Goal: Task Accomplishment & Management: Use online tool/utility

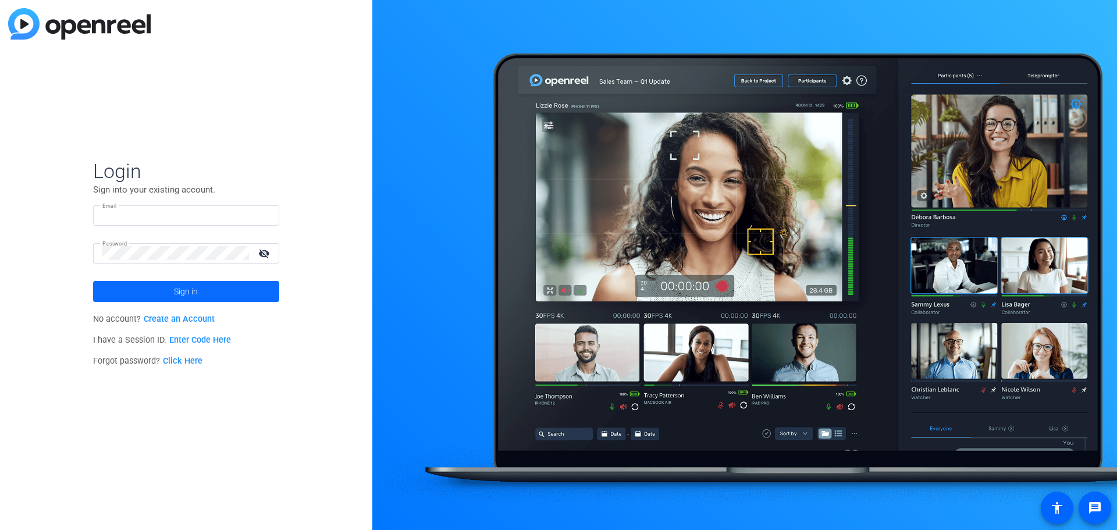
type input "[PERSON_NAME][EMAIL_ADDRESS][PERSON_NAME][DOMAIN_NAME]"
click at [149, 290] on span at bounding box center [186, 291] width 186 height 28
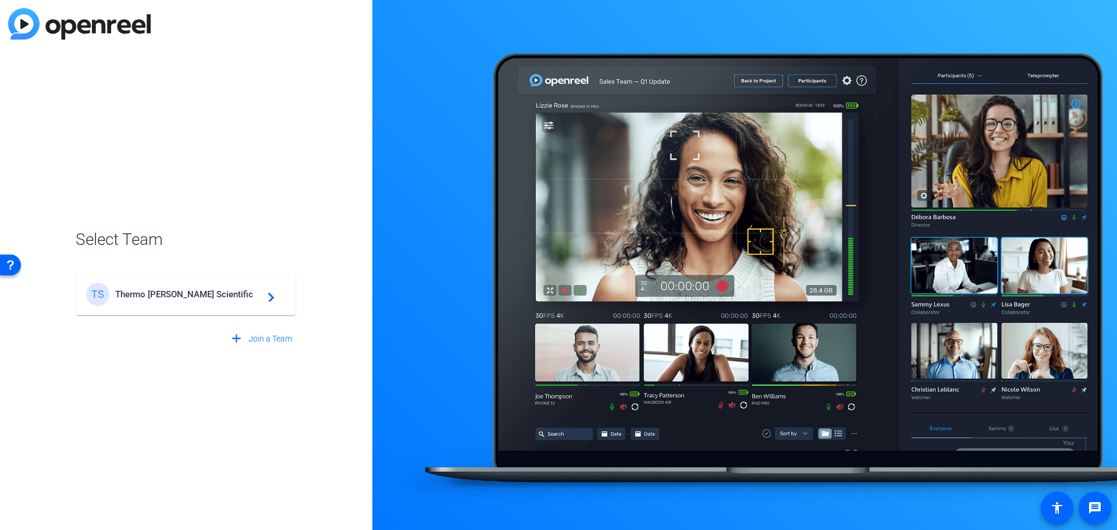
click at [177, 298] on span "Thermo [PERSON_NAME] Scientific" at bounding box center [187, 294] width 145 height 10
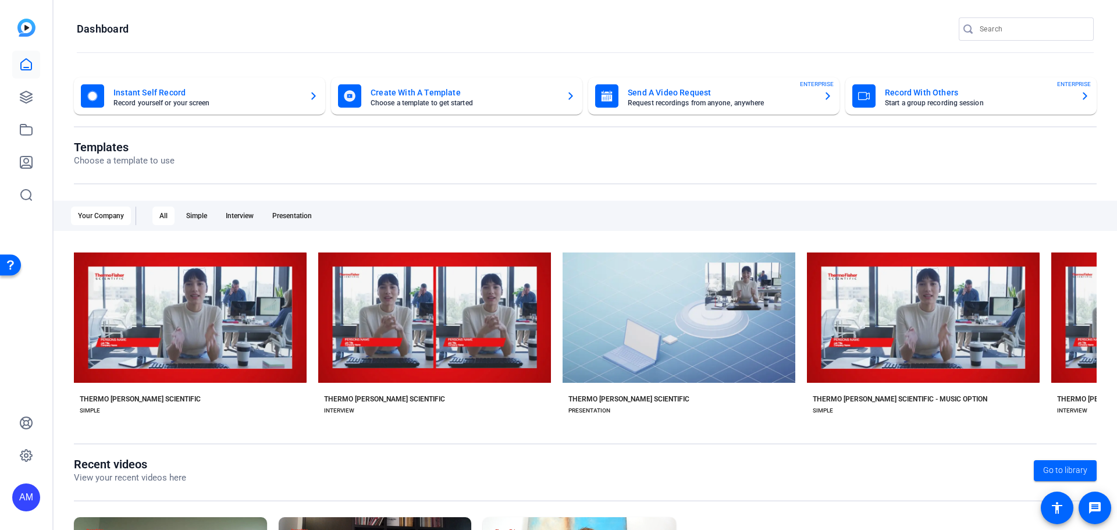
click at [238, 95] on mat-card-title "Instant Self Record" at bounding box center [206, 93] width 186 height 14
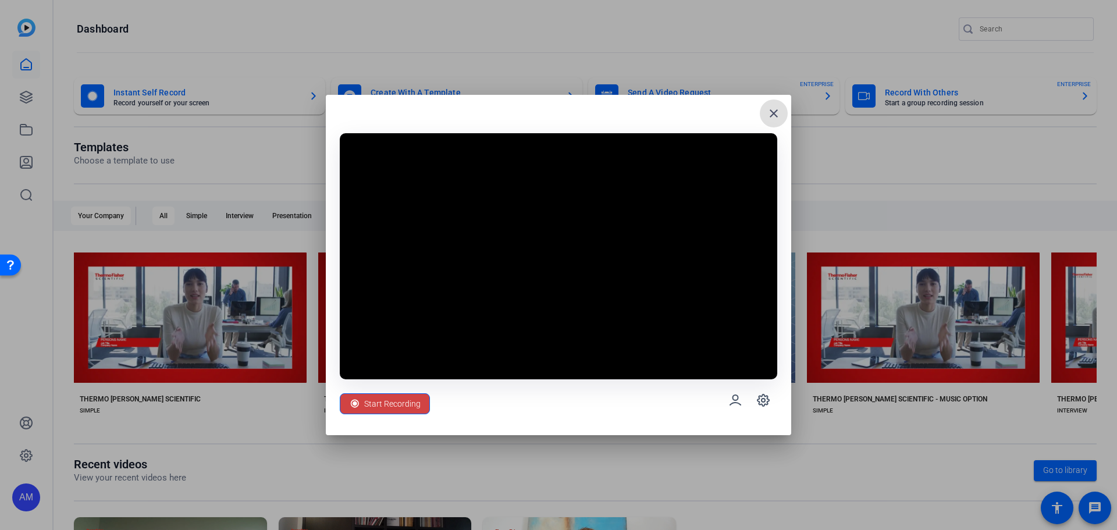
click at [768, 112] on mat-icon "close" at bounding box center [774, 113] width 14 height 14
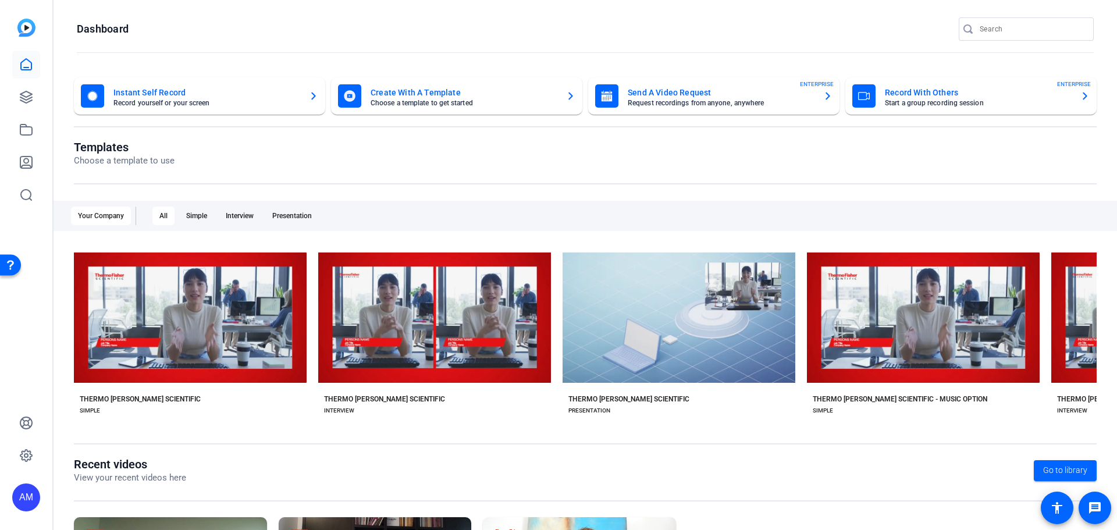
click at [728, 99] on mat-card-title "Send A Video Request" at bounding box center [721, 93] width 186 height 14
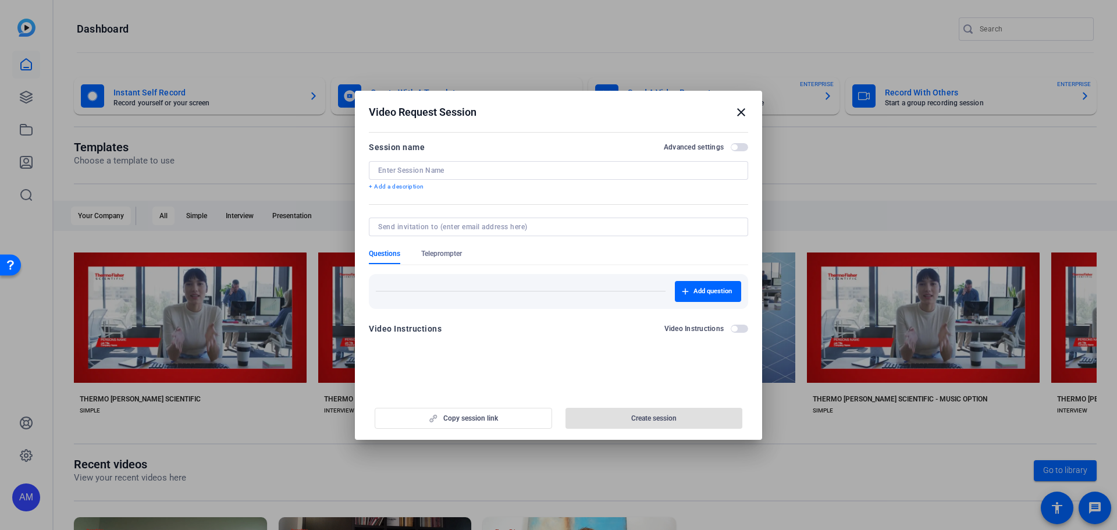
click at [500, 166] on input at bounding box center [558, 170] width 361 height 9
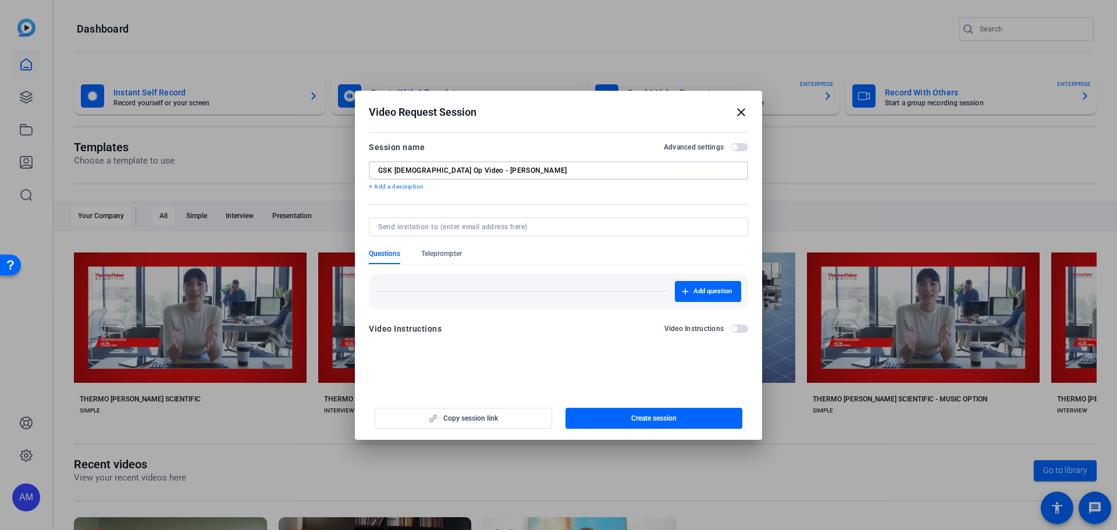
type input "GSK [DEMOGRAPHIC_DATA] Op Video - [PERSON_NAME]"
click at [596, 288] on div "Add question" at bounding box center [558, 291] width 365 height 21
click at [426, 250] on span "Teleprompter" at bounding box center [441, 253] width 41 height 9
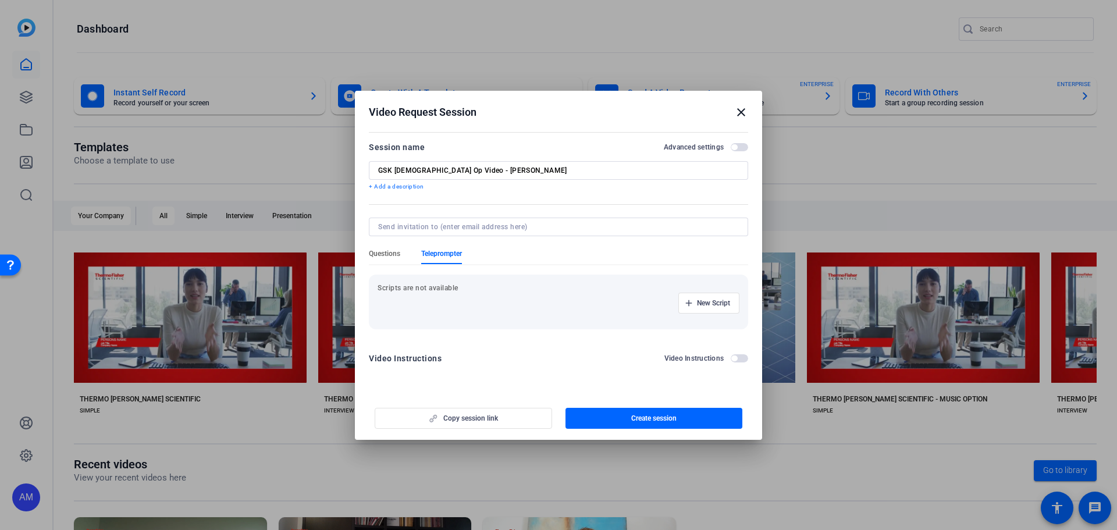
click at [388, 251] on span "Questions" at bounding box center [384, 253] width 31 height 9
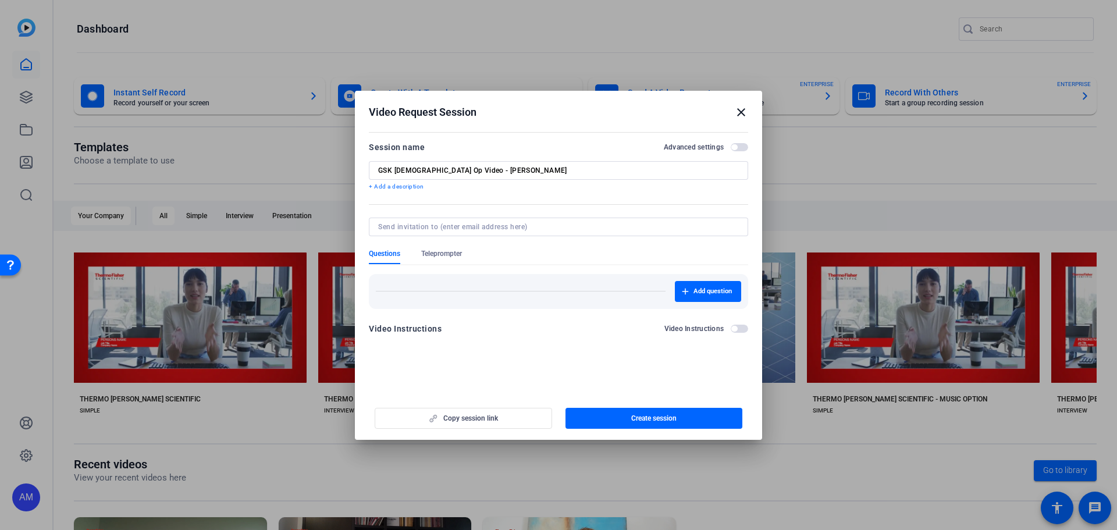
click at [463, 421] on div "Copy session link Create session" at bounding box center [558, 414] width 379 height 30
click at [565, 225] on input at bounding box center [556, 226] width 356 height 9
drag, startPoint x: 469, startPoint y: 269, endPoint x: 470, endPoint y: 286, distance: 16.9
click at [468, 273] on div "Add question" at bounding box center [558, 287] width 379 height 44
click at [470, 286] on div "Add question" at bounding box center [558, 291] width 365 height 21
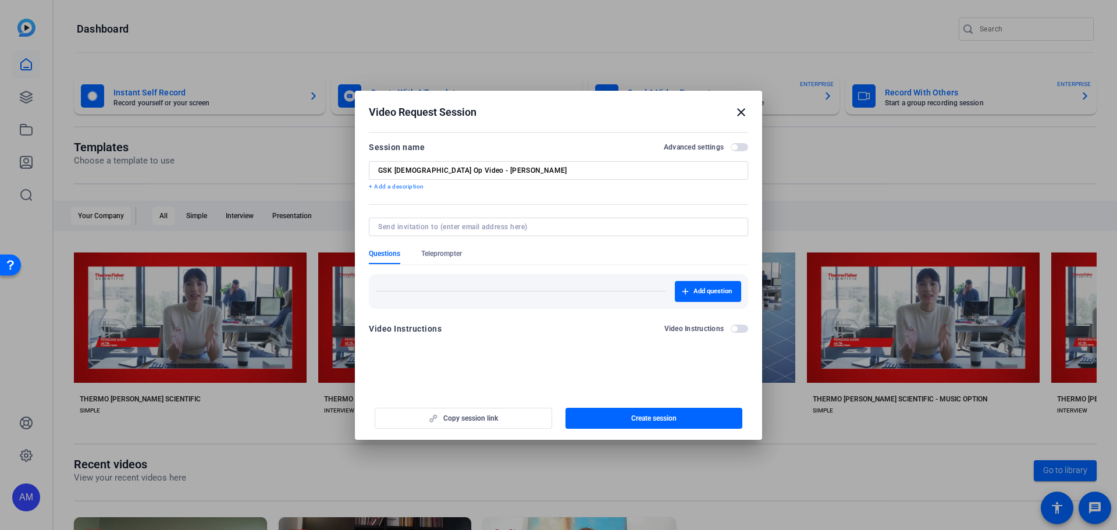
click at [445, 373] on openreel-new-create-edit-ugc-session "Video Request Session close Session name Advanced settings GSK [MEDICAL_DATA] O…" at bounding box center [558, 265] width 407 height 349
click at [415, 325] on div "Video Instructions" at bounding box center [405, 329] width 73 height 14
click at [740, 329] on span "button" at bounding box center [739, 329] width 17 height 8
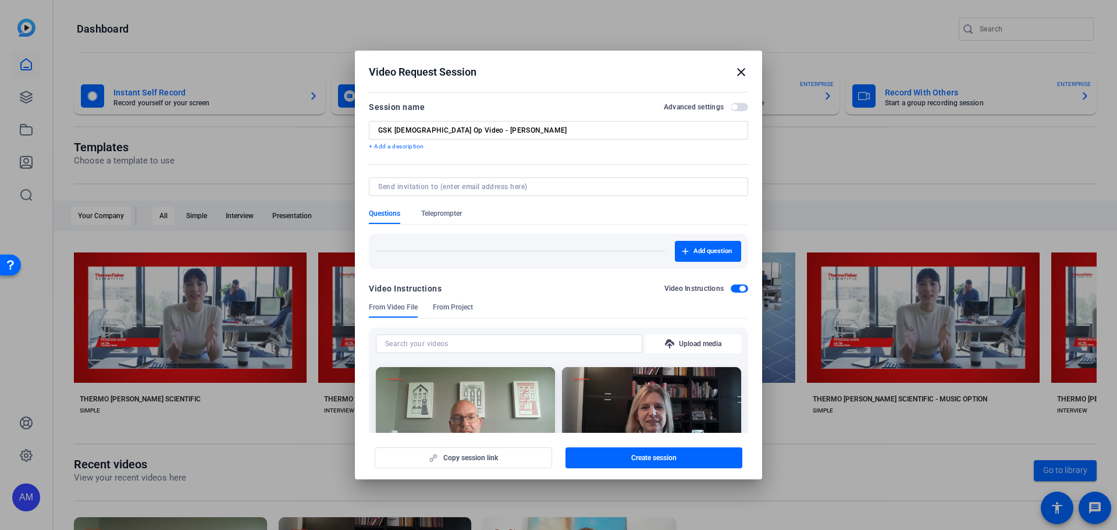
click at [460, 311] on span "From Project" at bounding box center [453, 306] width 40 height 9
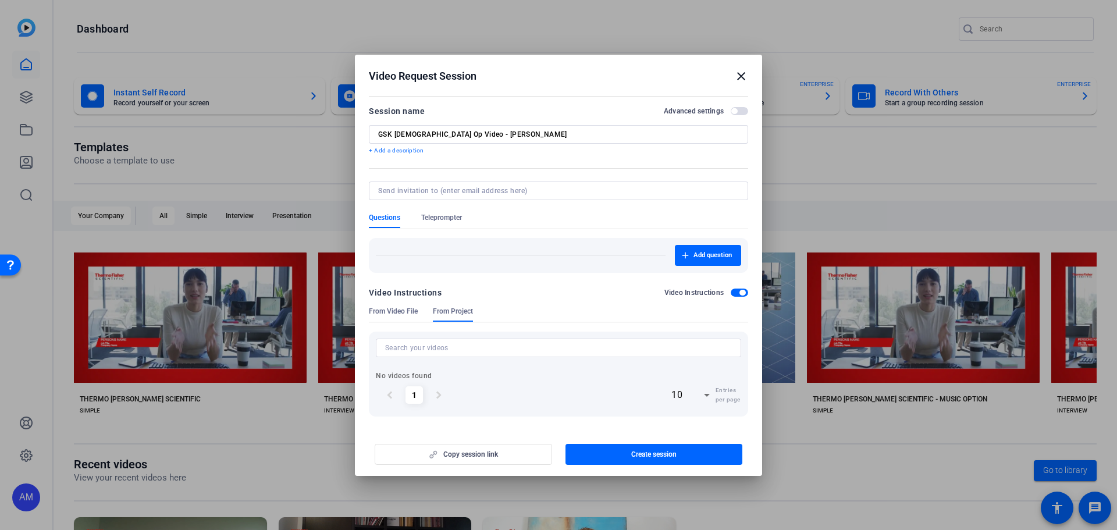
click at [396, 311] on span "From Video File" at bounding box center [393, 311] width 49 height 9
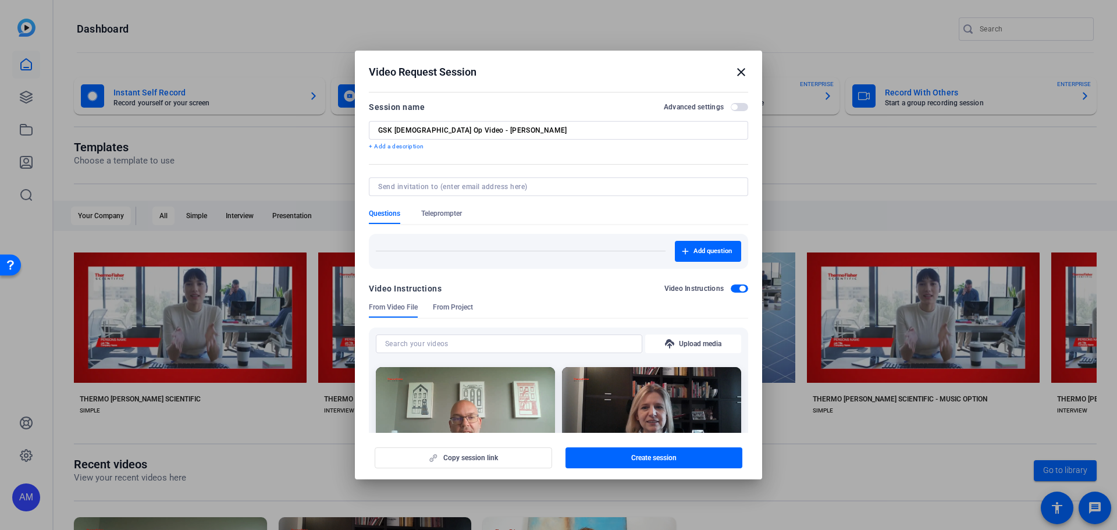
click at [731, 290] on span "button" at bounding box center [739, 288] width 17 height 8
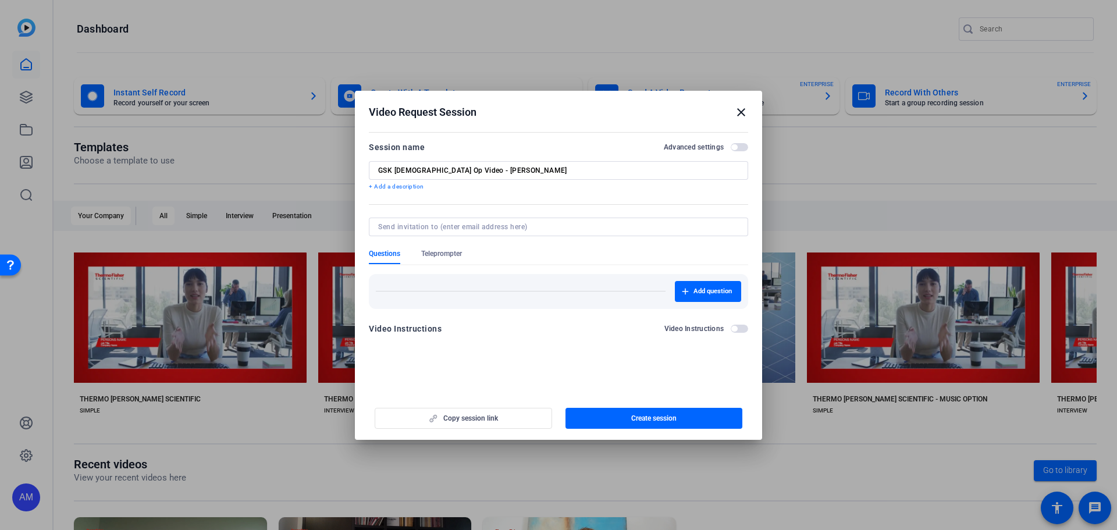
click at [425, 277] on div "Add question" at bounding box center [558, 291] width 379 height 35
click at [456, 423] on div "Copy session link Create session" at bounding box center [558, 414] width 379 height 30
click at [650, 414] on span "Create session" at bounding box center [653, 418] width 45 height 9
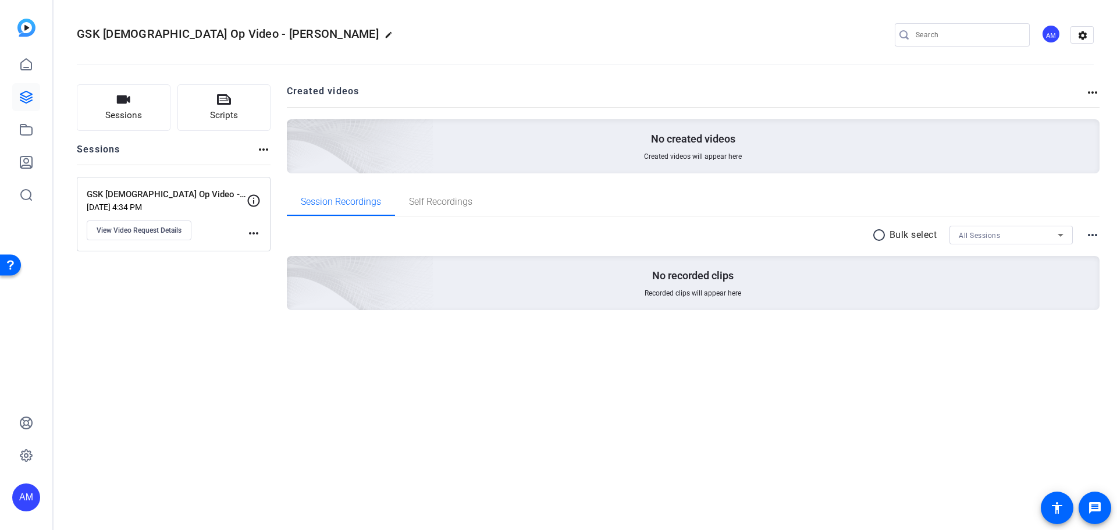
click at [257, 235] on mat-icon "more_horiz" at bounding box center [254, 233] width 14 height 14
click at [176, 327] on div at bounding box center [558, 265] width 1117 height 530
click at [137, 232] on span "View Video Request Details" at bounding box center [139, 230] width 85 height 9
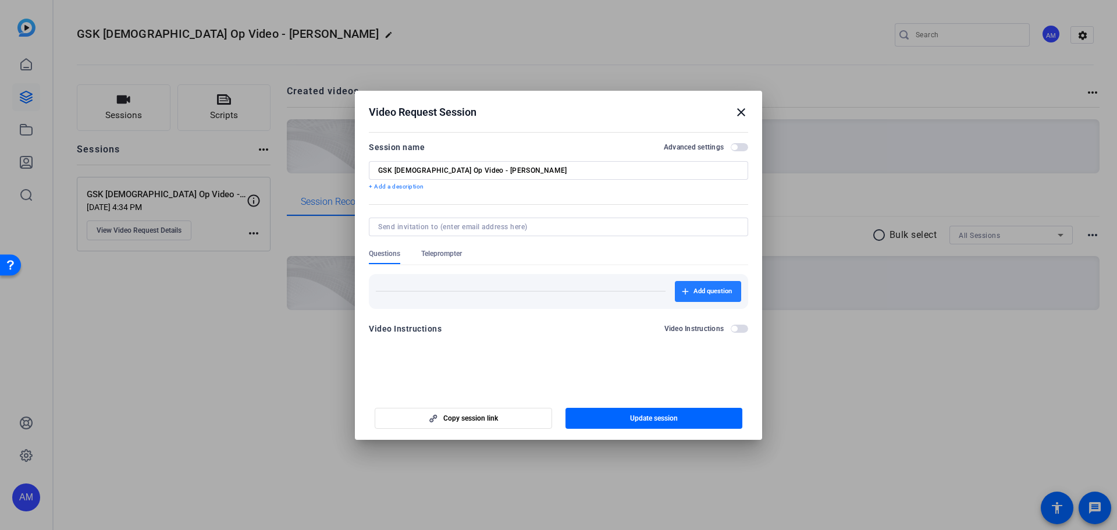
click at [712, 287] on span "Add question" at bounding box center [712, 291] width 38 height 9
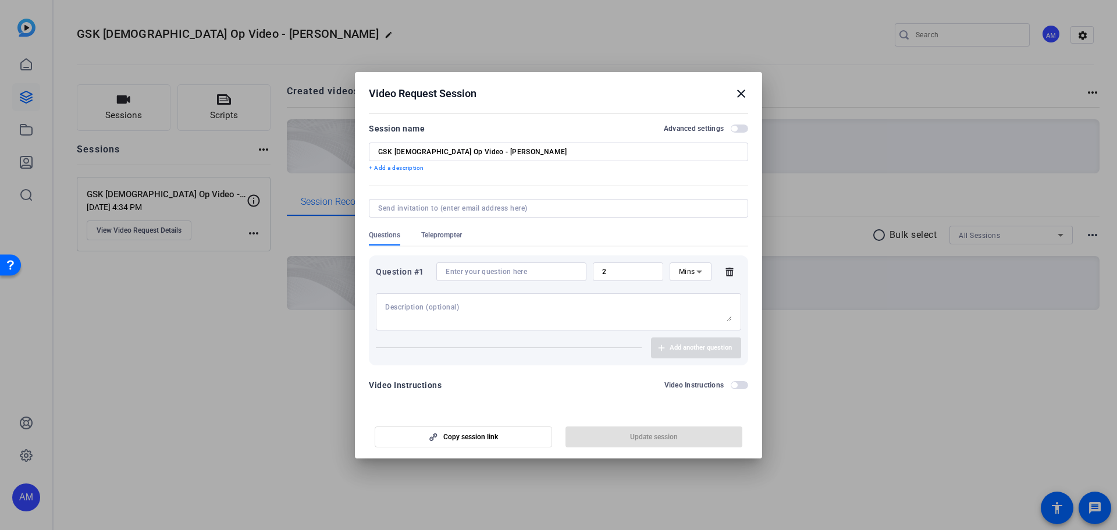
click at [739, 91] on mat-icon "close" at bounding box center [741, 94] width 14 height 14
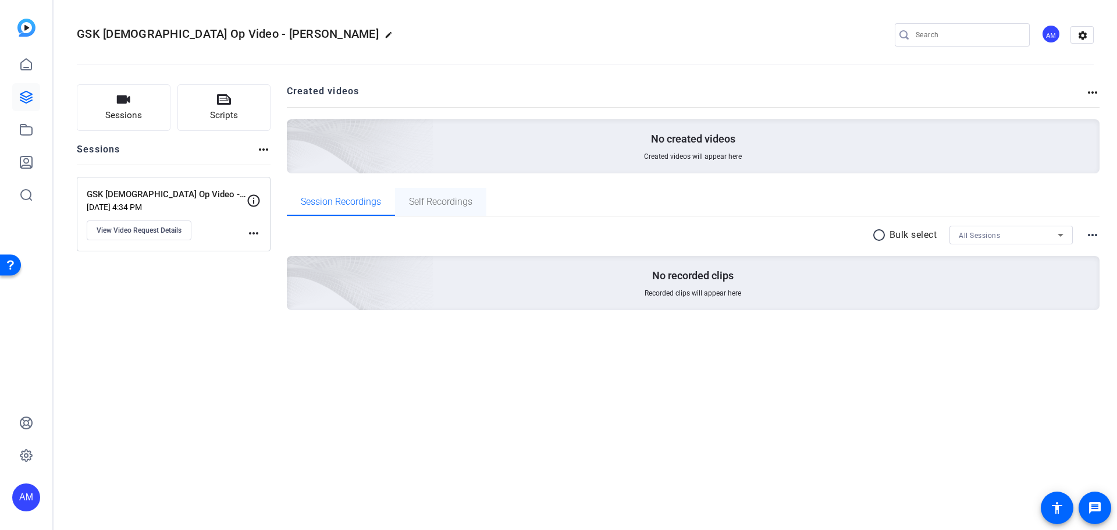
click at [454, 211] on span "Self Recordings" at bounding box center [440, 202] width 63 height 28
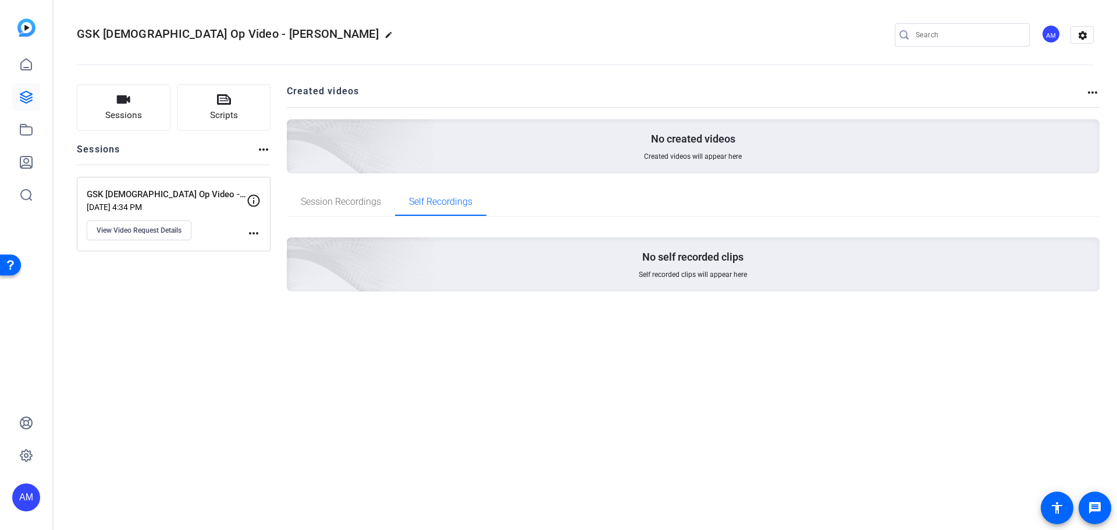
click at [1091, 92] on mat-icon "more_horiz" at bounding box center [1092, 93] width 14 height 14
click at [558, 402] on div at bounding box center [558, 265] width 1117 height 530
click at [135, 224] on button "View Video Request Details" at bounding box center [139, 230] width 105 height 20
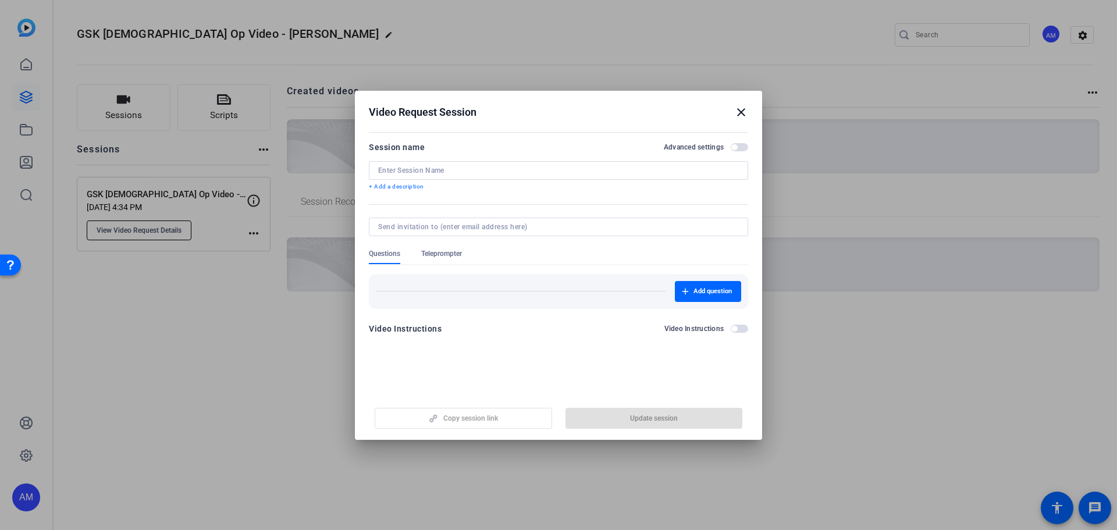
type input "GSK [DEMOGRAPHIC_DATA] Op Video - [PERSON_NAME]"
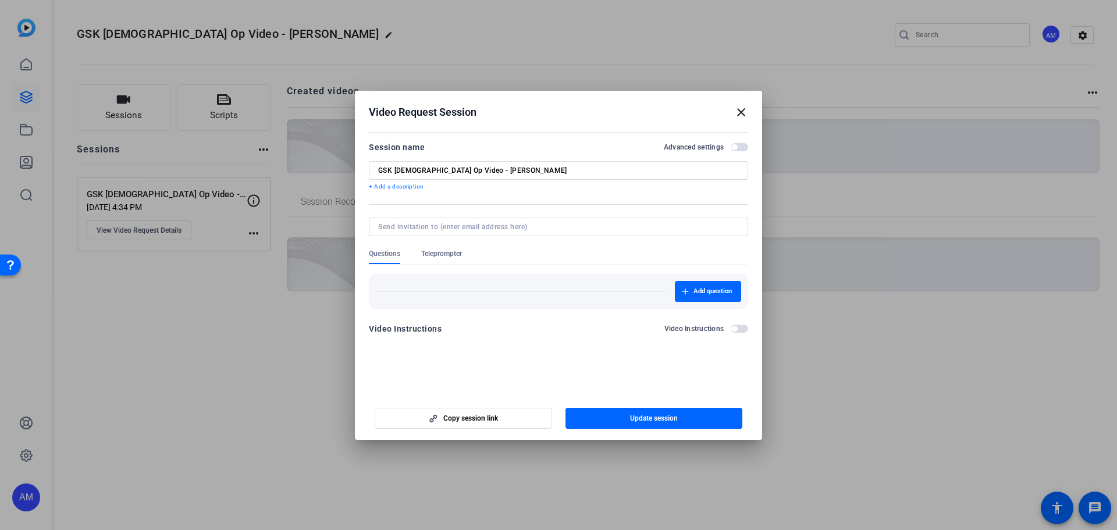
click at [212, 334] on div at bounding box center [558, 265] width 1117 height 530
click at [745, 111] on mat-icon "close" at bounding box center [741, 112] width 14 height 14
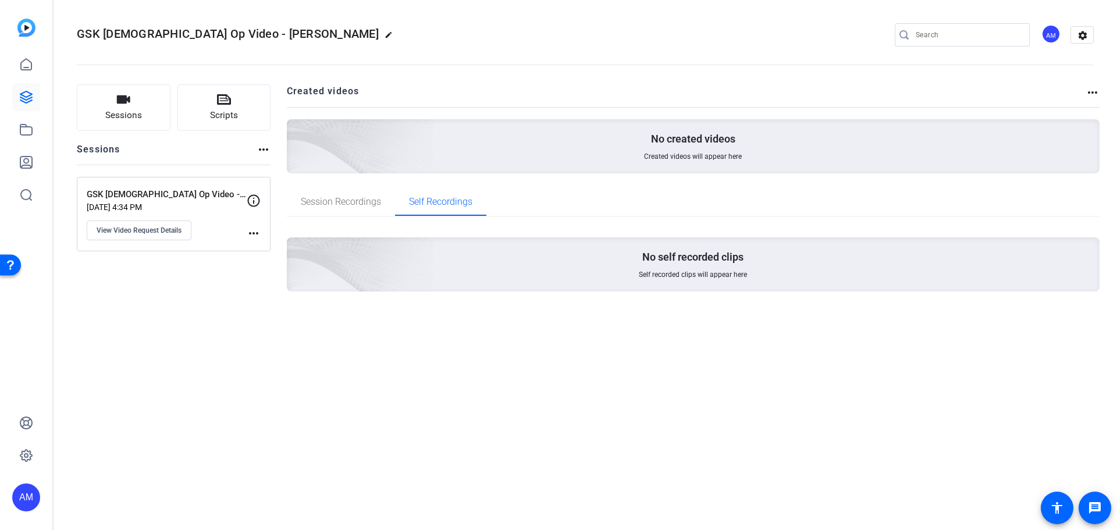
click at [264, 150] on mat-icon "more_horiz" at bounding box center [264, 150] width 14 height 14
drag, startPoint x: 249, startPoint y: 350, endPoint x: 253, endPoint y: 332, distance: 18.5
click at [251, 350] on div at bounding box center [558, 265] width 1117 height 530
click at [167, 200] on p "GSK [DEMOGRAPHIC_DATA] Op Video - [PERSON_NAME]" at bounding box center [167, 194] width 160 height 13
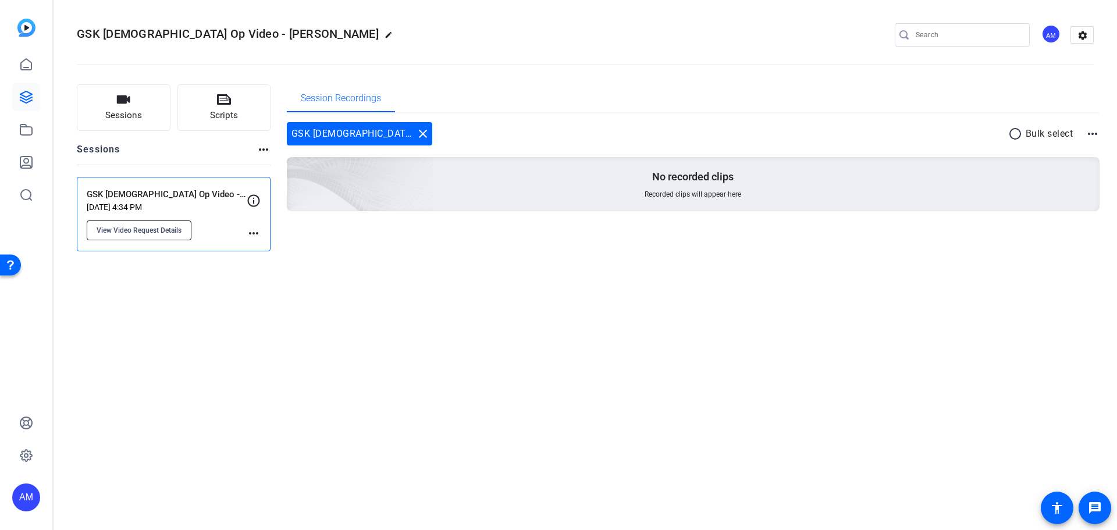
click at [154, 229] on span "View Video Request Details" at bounding box center [139, 230] width 85 height 9
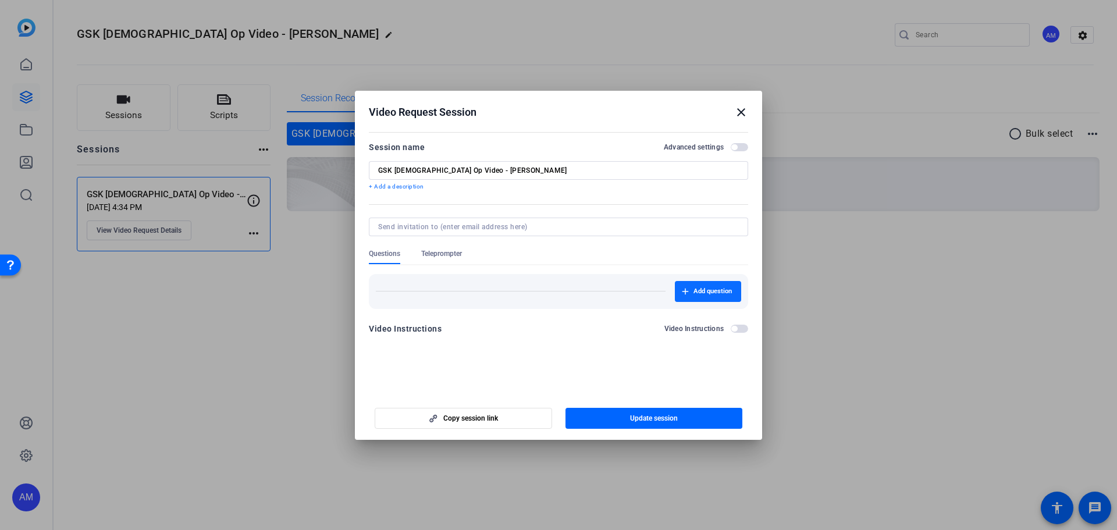
click at [735, 293] on span "button" at bounding box center [708, 291] width 66 height 28
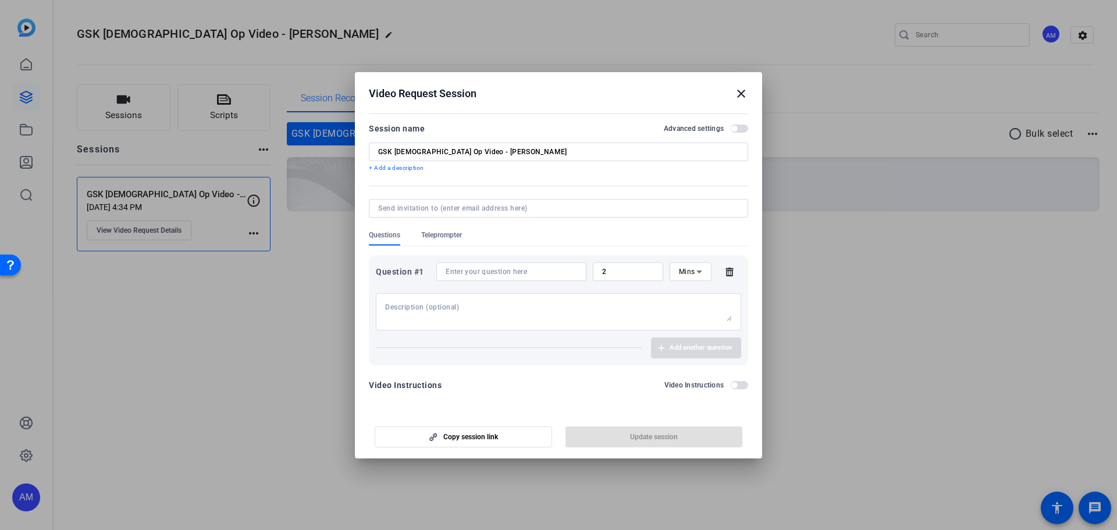
click at [553, 304] on textarea at bounding box center [558, 311] width 347 height 19
click at [539, 266] on div at bounding box center [511, 271] width 131 height 19
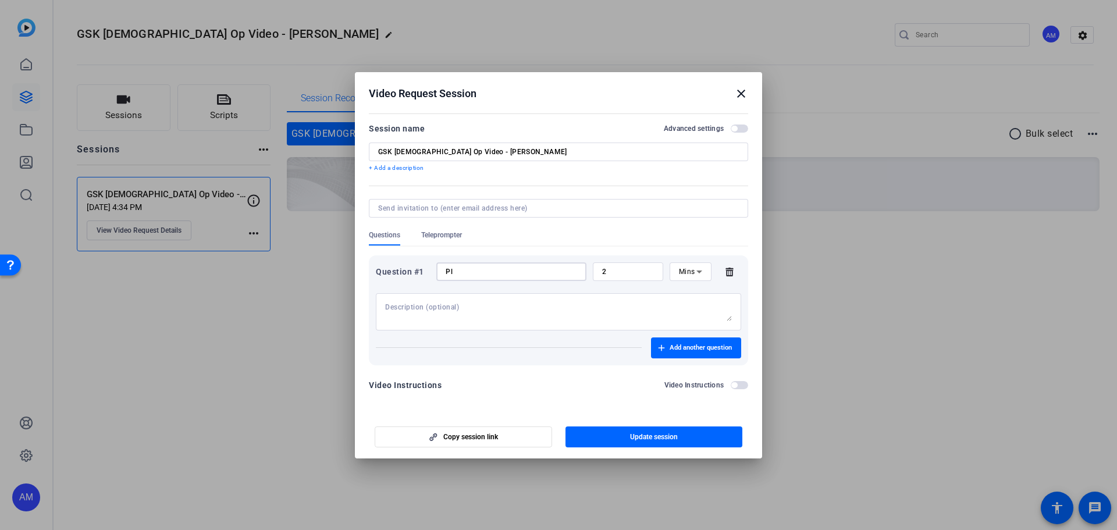
type input "P"
type input "Please follow the below instructions"
click at [634, 269] on input "2" at bounding box center [628, 271] width 52 height 9
type input "3"
click at [574, 271] on input "Please follow the below instructions" at bounding box center [511, 271] width 131 height 9
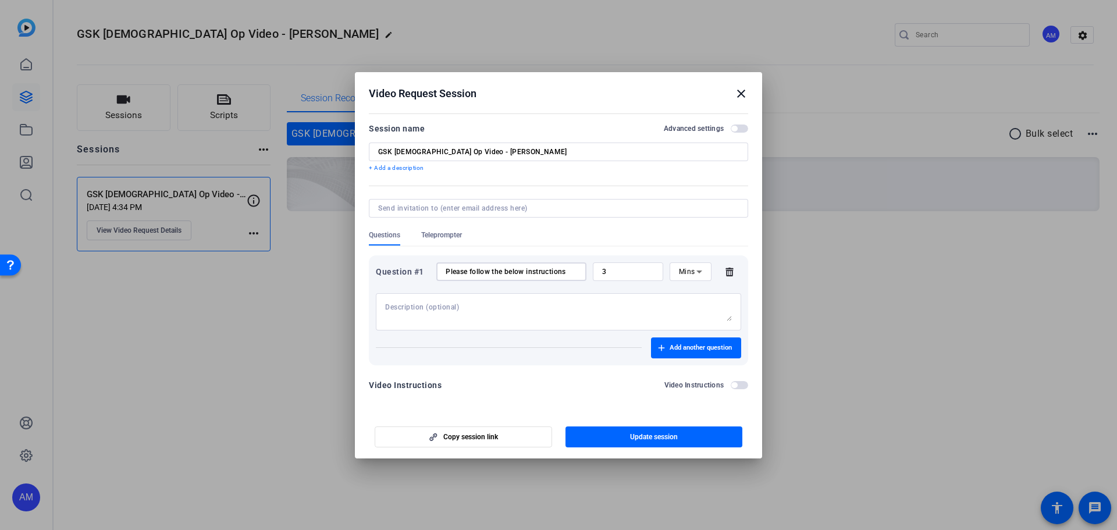
drag, startPoint x: 574, startPoint y: 271, endPoint x: 528, endPoint y: 268, distance: 46.6
click at [528, 268] on input "Please follow the below instructions" at bounding box center [511, 271] width 131 height 9
type input "P"
type input "Please follow the instructions included here and answer the questions provided"
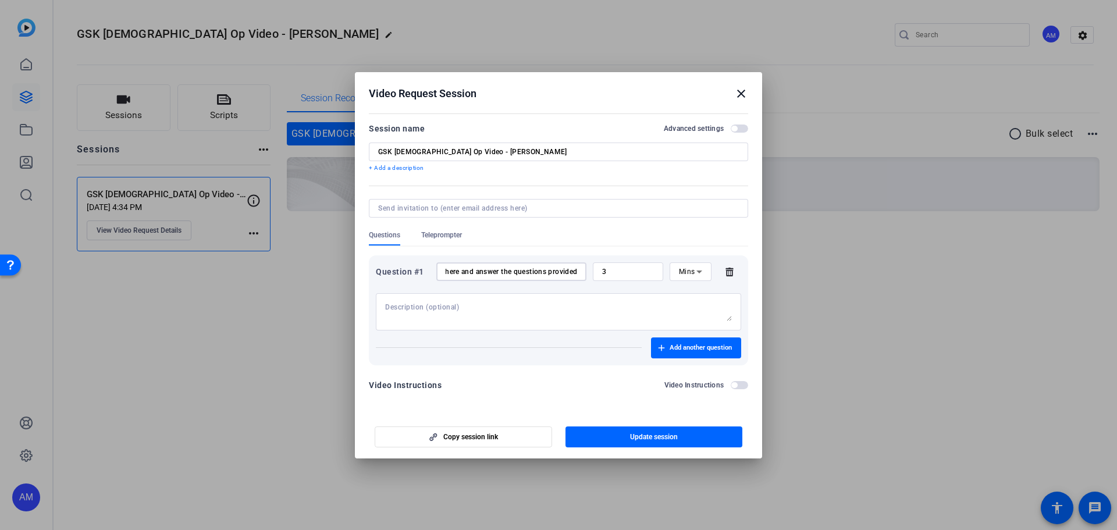
scroll to position [0, 0]
drag, startPoint x: 576, startPoint y: 274, endPoint x: 311, endPoint y: 267, distance: 265.3
click at [188, 71] on div "Video Request Session close Session name Advanced settings GSK [MEDICAL_DATA] O…" at bounding box center [184, 67] width 7 height 7
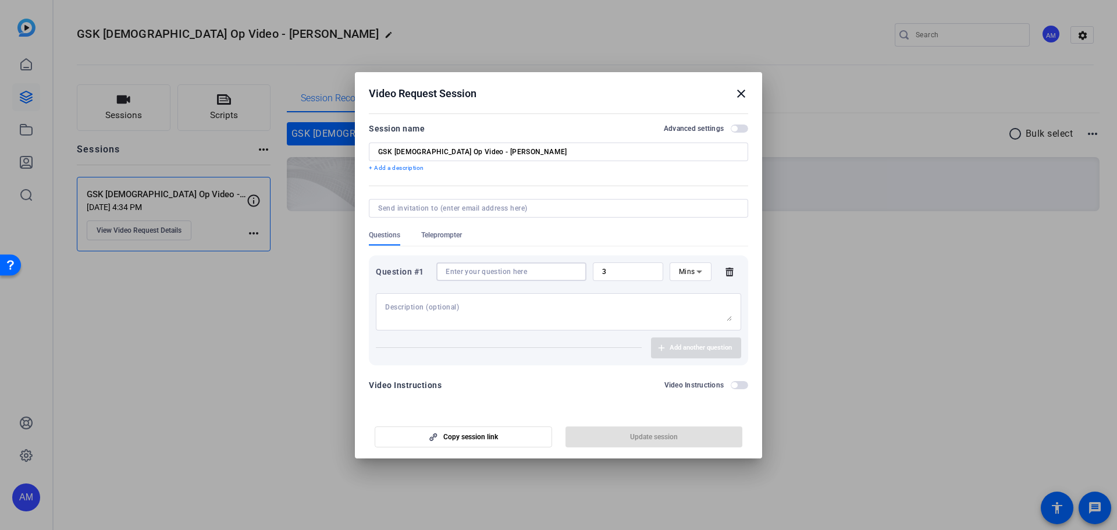
click at [465, 307] on textarea at bounding box center [558, 311] width 347 height 19
click at [515, 265] on div at bounding box center [511, 271] width 131 height 19
click at [512, 275] on input at bounding box center [511, 271] width 131 height 9
paste input "1. What is your role on the GSK partnership (or will be your role concerning th…"
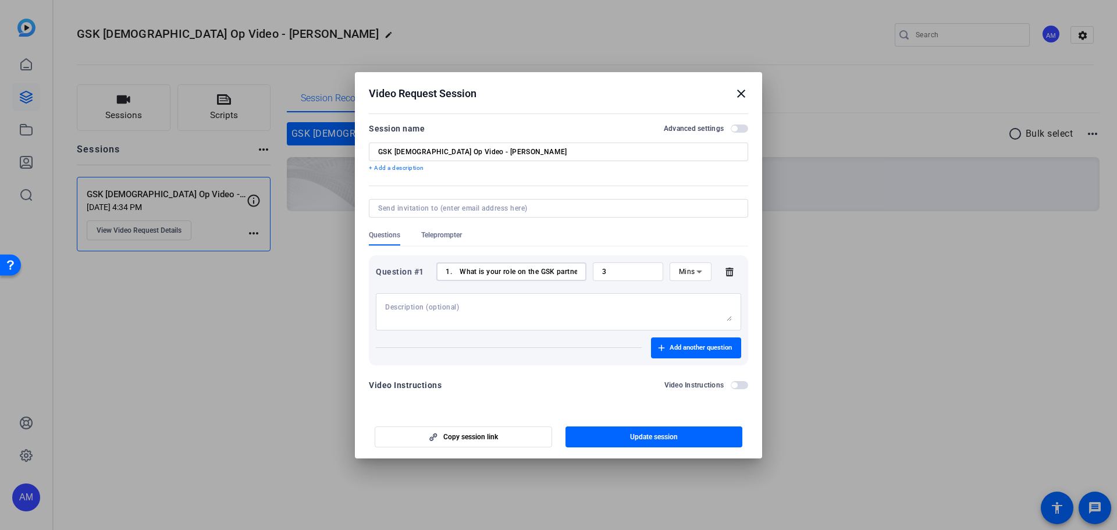
scroll to position [0, 175]
type input "1. What is your role on the GSK partnership (or will be your role concerning th…"
click at [696, 270] on icon at bounding box center [699, 272] width 14 height 14
click at [635, 273] on div at bounding box center [558, 265] width 1117 height 530
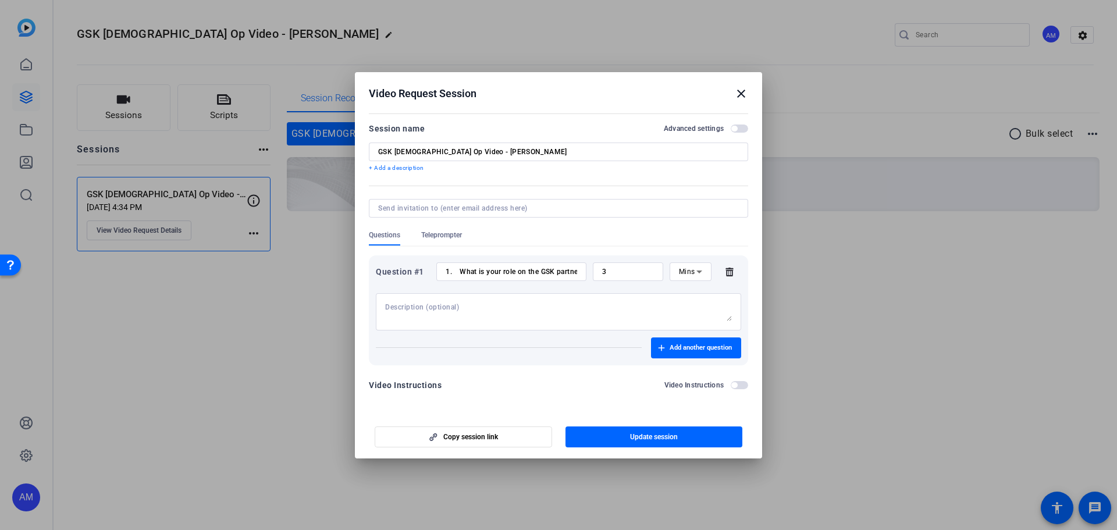
click at [633, 275] on input "3" at bounding box center [628, 271] width 52 height 9
type input "2"
drag, startPoint x: 457, startPoint y: 272, endPoint x: 655, endPoint y: 276, distance: 198.4
click at [655, 276] on div "Question #1 1. What is your role on the GSK partnership (or will be your role c…" at bounding box center [558, 271] width 365 height 19
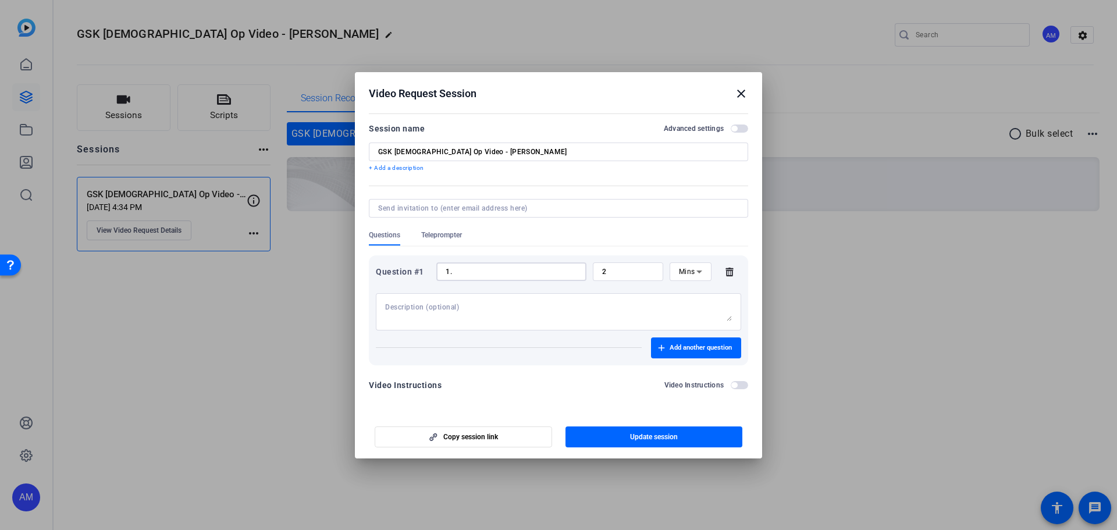
scroll to position [0, 0]
type input "1"
type input "Please state your name and title."
click at [661, 342] on span "button" at bounding box center [696, 348] width 90 height 28
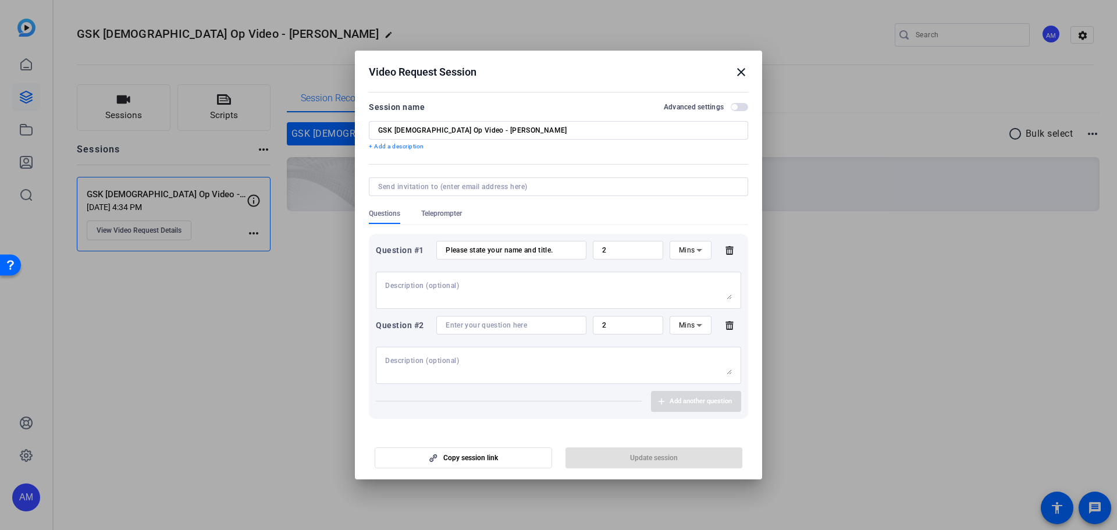
click at [463, 294] on textarea at bounding box center [558, 290] width 347 height 19
click at [478, 324] on input at bounding box center [511, 325] width 131 height 9
paste input "1. What is your role on the GSK partnership (or will be your role concerning th…"
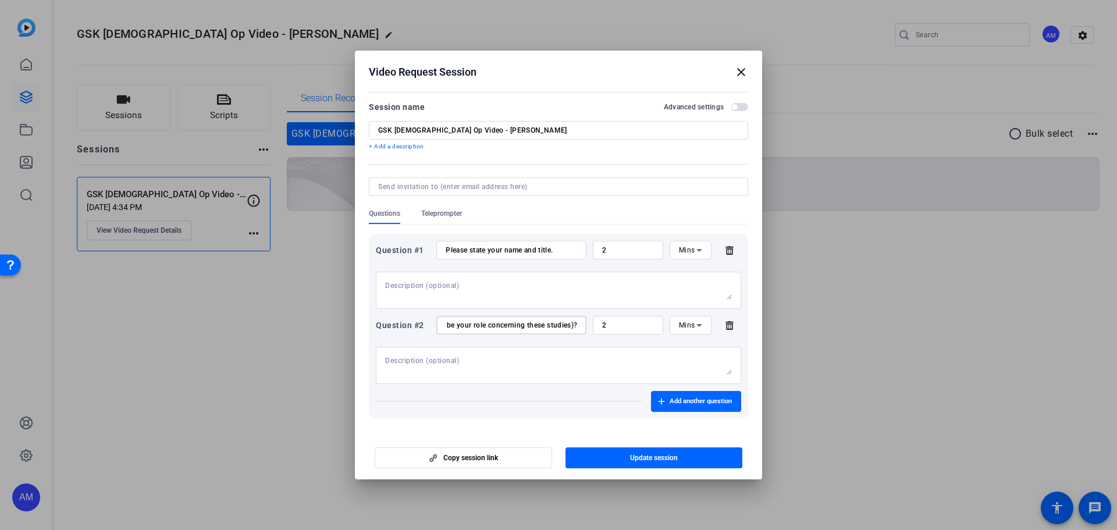
scroll to position [0, 179]
drag, startPoint x: 453, startPoint y: 324, endPoint x: 587, endPoint y: 324, distance: 134.4
click at [587, 324] on div "Question #2 1. What is your role on the GSK partnership (or will be your role c…" at bounding box center [558, 325] width 365 height 19
click at [565, 326] on input "1. What is your role on the GSK partnership (or will be your role concerning th…" at bounding box center [511, 325] width 131 height 9
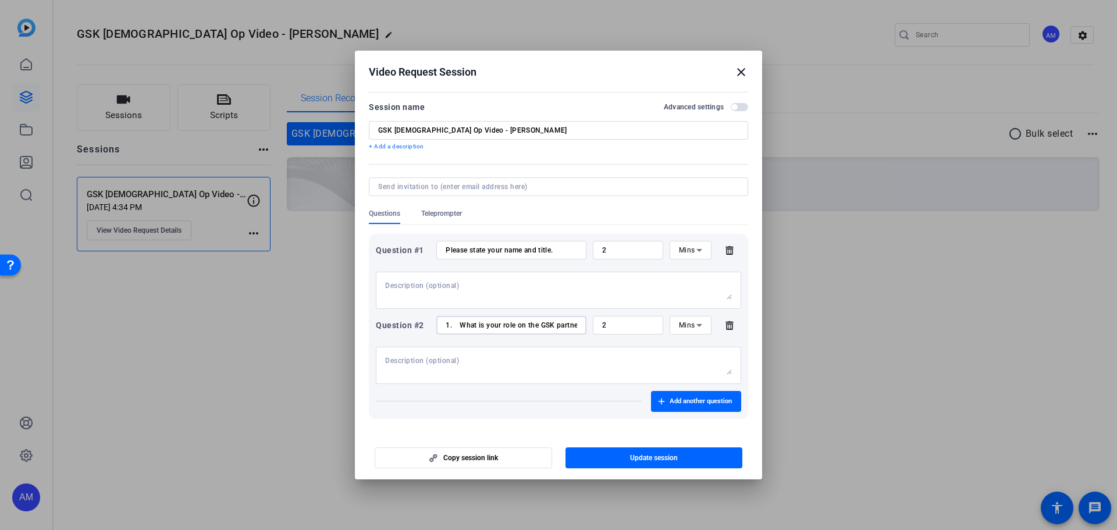
drag, startPoint x: 567, startPoint y: 323, endPoint x: 372, endPoint y: 321, distance: 194.9
click at [372, 321] on div "Question #1 Please state your name and title. 2 Mins Question #2 1. What is you…" at bounding box center [558, 326] width 379 height 185
click at [562, 327] on input "1. What is your role on the GSK partnership (or will be your role concerning th…" at bounding box center [511, 325] width 131 height 9
type input "1. What is your role on the GSK partnership (or will be your role concerning th…"
click at [485, 372] on textarea at bounding box center [558, 365] width 347 height 19
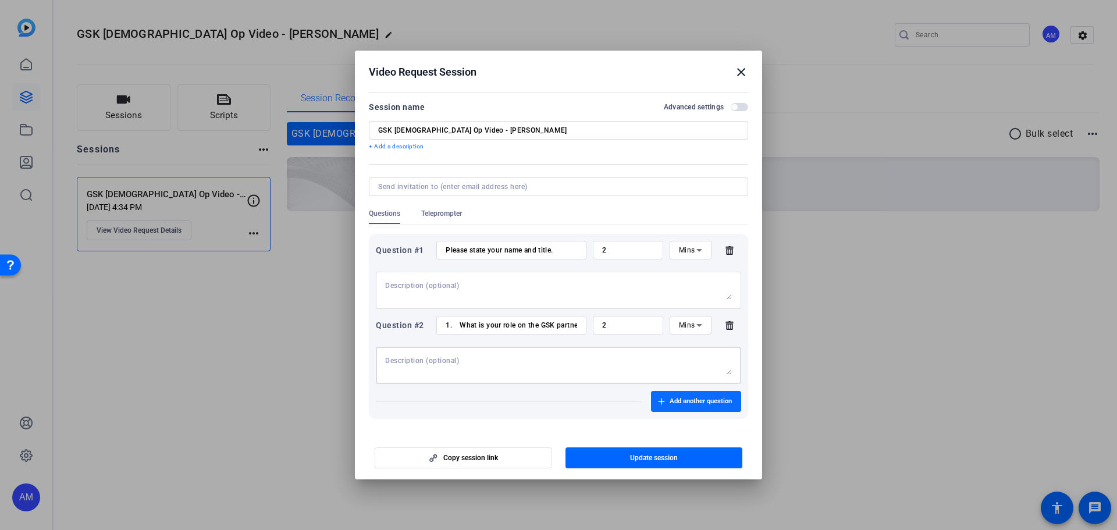
click at [694, 397] on span "Add another question" at bounding box center [701, 401] width 62 height 9
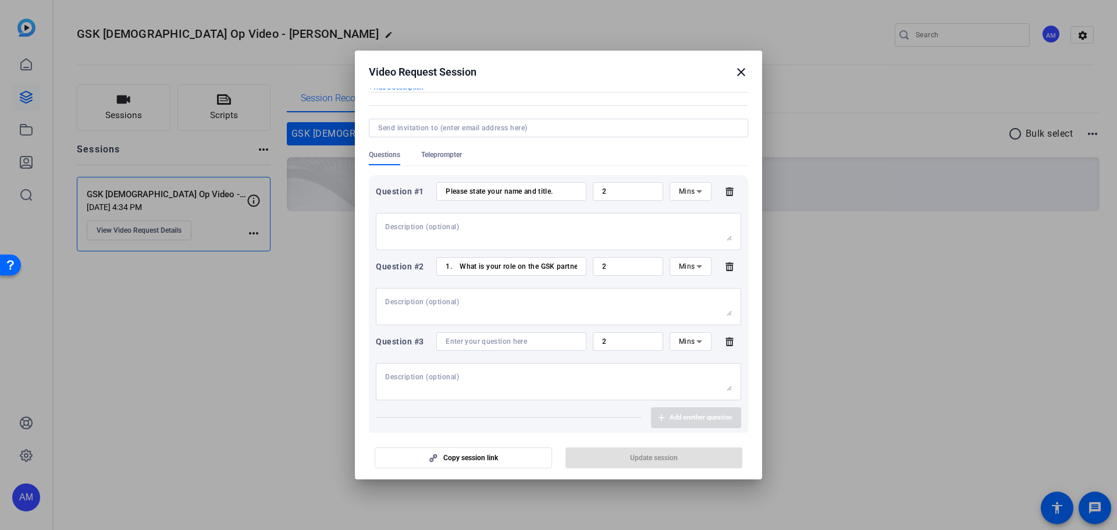
scroll to position [108, 0]
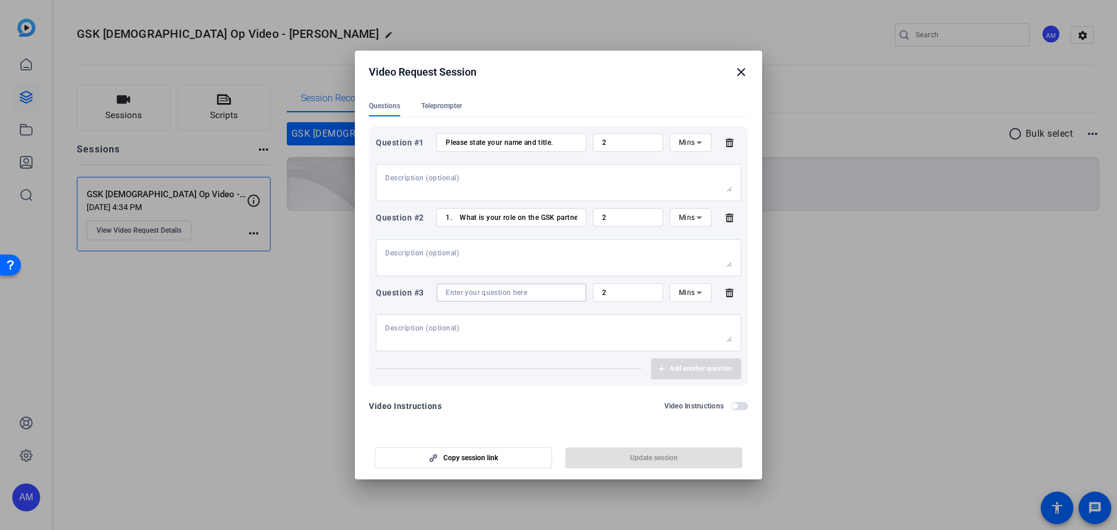
click at [470, 288] on input at bounding box center [511, 292] width 131 height 9
paste input "3. Why do you like working with GSK and what does our partnership mean to you?"
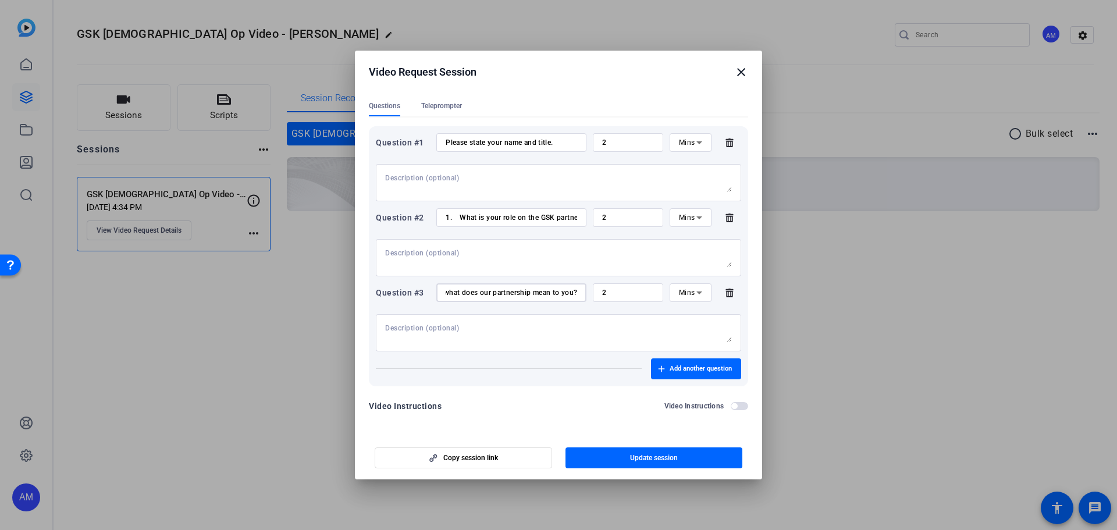
type input "3. Why do you like working with GSK and what does our partnership mean to you?"
click at [459, 217] on input "1. What is your role on the GSK partnership (or will be your role concerning th…" at bounding box center [511, 217] width 131 height 9
type input "What is your role on the GSK partnership (or will be your role concerning these…"
click at [460, 294] on input "3. Why do you like working with GSK and what does our partnership mean to you?" at bounding box center [511, 292] width 131 height 9
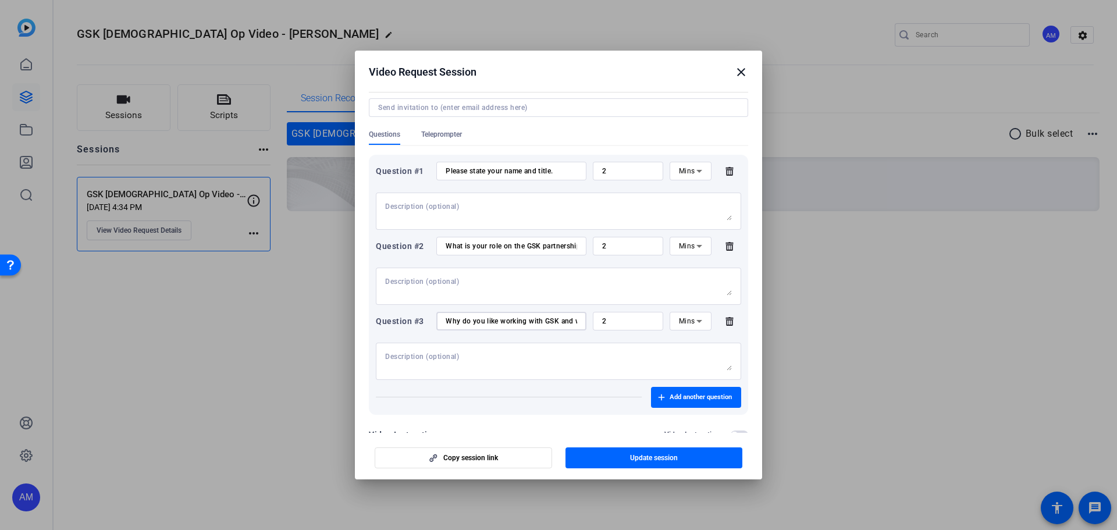
scroll to position [108, 0]
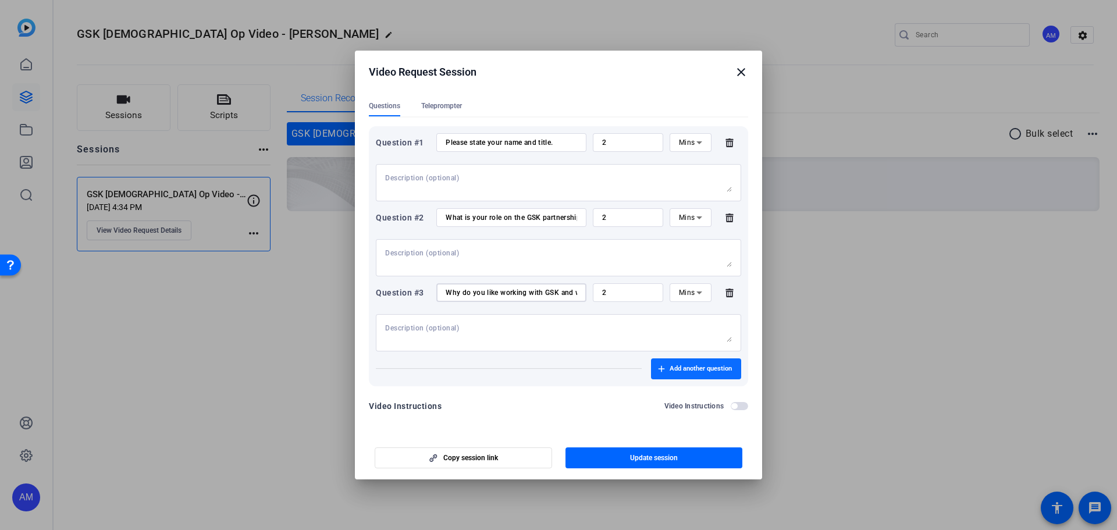
type input "Why do you like working with GSK and what does our partnership mean to you?"
click at [725, 364] on span "Add another question" at bounding box center [701, 368] width 62 height 9
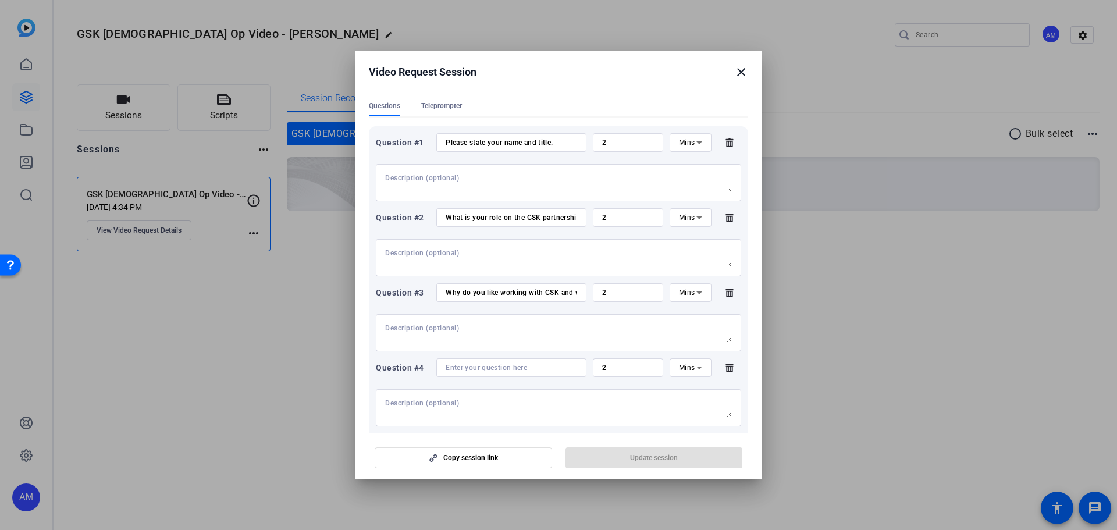
click at [486, 366] on input at bounding box center [511, 367] width 131 height 9
paste input "4. Why are you passionate about respiratory/asthma research?"
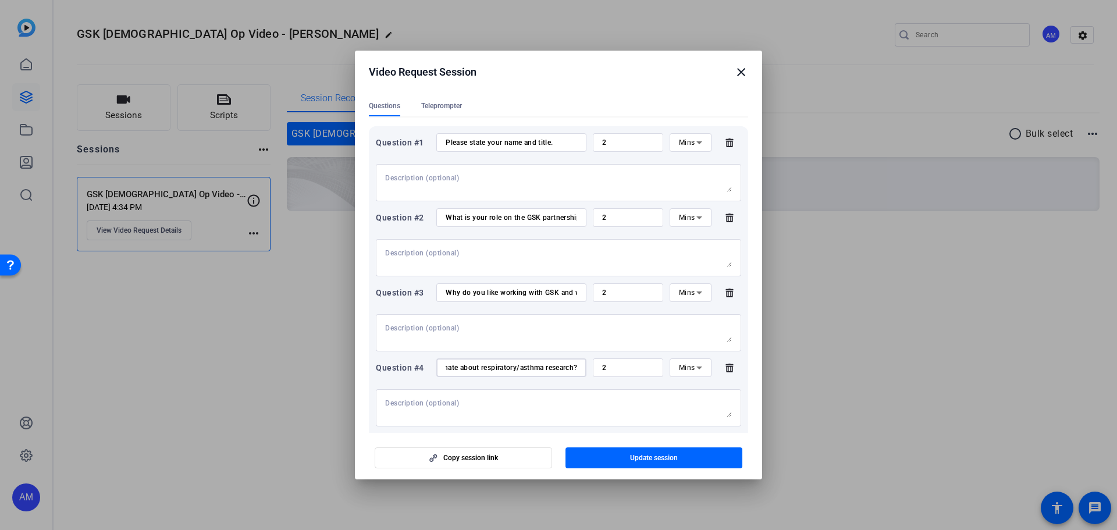
scroll to position [0, 0]
drag, startPoint x: 503, startPoint y: 365, endPoint x: 367, endPoint y: 366, distance: 135.5
click at [367, 366] on mat-dialog-content "Session name Advanced settings GSK [MEDICAL_DATA] Op Video - [PERSON_NAME] + Ad…" at bounding box center [558, 260] width 407 height 344
click at [461, 365] on input "4. Why are you passionate about respiratory/asthma research?" at bounding box center [511, 367] width 131 height 9
drag, startPoint x: 461, startPoint y: 366, endPoint x: 393, endPoint y: 366, distance: 68.1
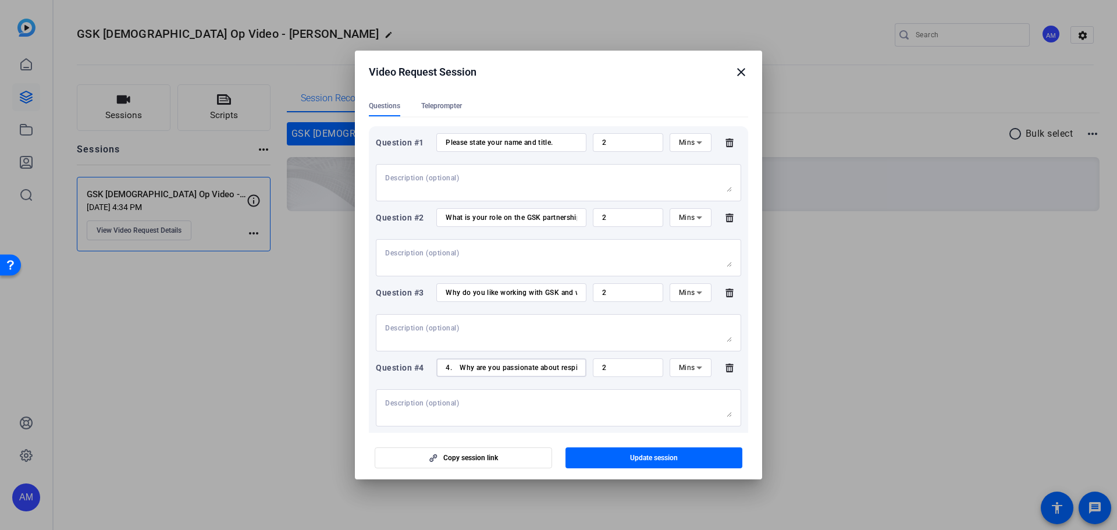
click at [393, 366] on div "Question #4 4. Why are you passionate about respiratory/asthma research? 2 Mins" at bounding box center [558, 367] width 365 height 19
type input "Why are you passionate about respiratory/asthma research?"
click at [645, 458] on span "Update session" at bounding box center [654, 457] width 48 height 9
click at [506, 462] on span "button" at bounding box center [463, 458] width 176 height 28
click at [511, 465] on span "button" at bounding box center [463, 458] width 176 height 28
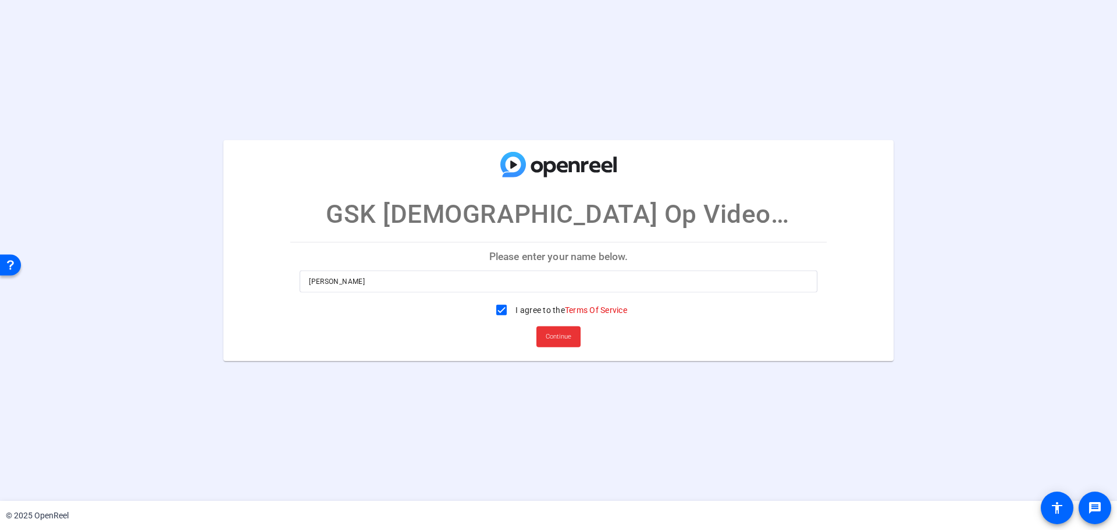
click at [575, 339] on span at bounding box center [558, 337] width 44 height 28
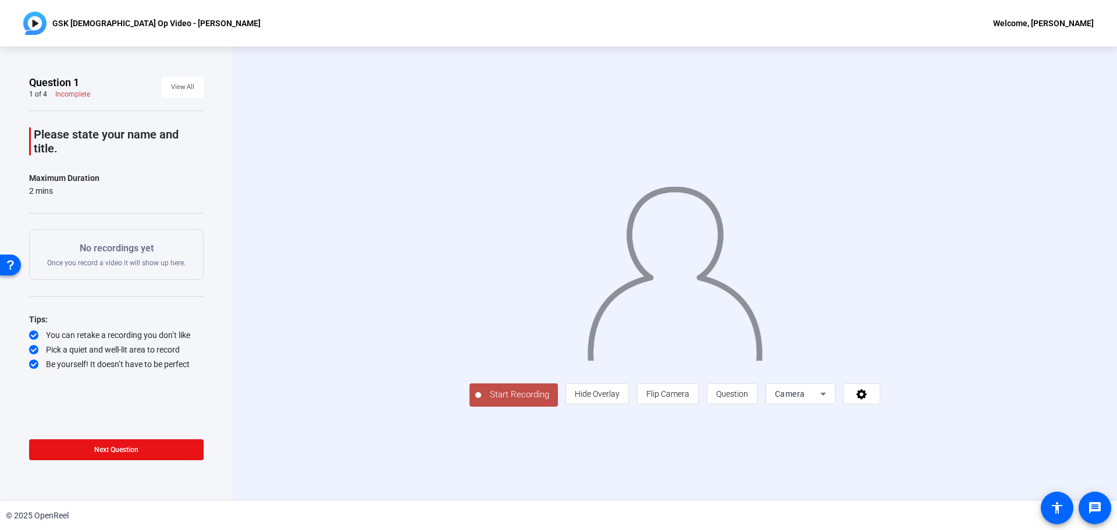
drag, startPoint x: 276, startPoint y: 227, endPoint x: 265, endPoint y: 137, distance: 90.3
click at [276, 227] on div "Start Recording person Hide Overlay flip Flip Camera question_mark Question Cam…" at bounding box center [675, 274] width 884 height 454
